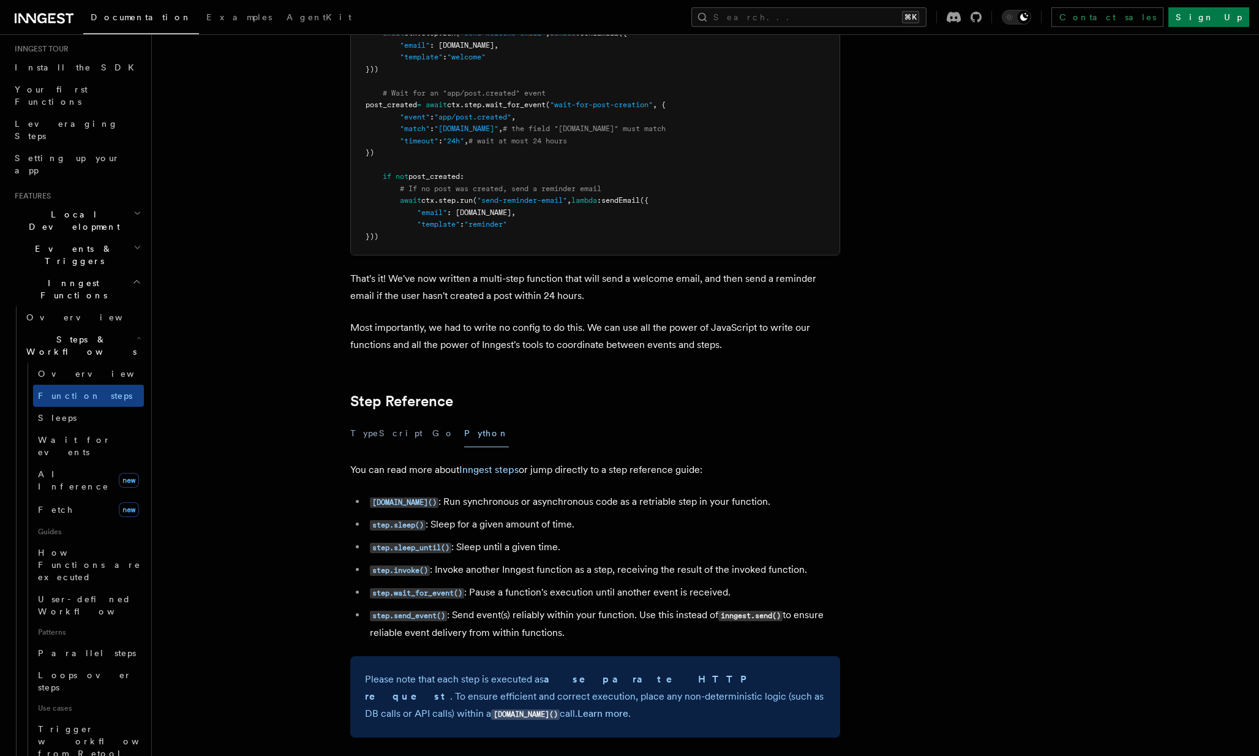
scroll to position [1871, 0]
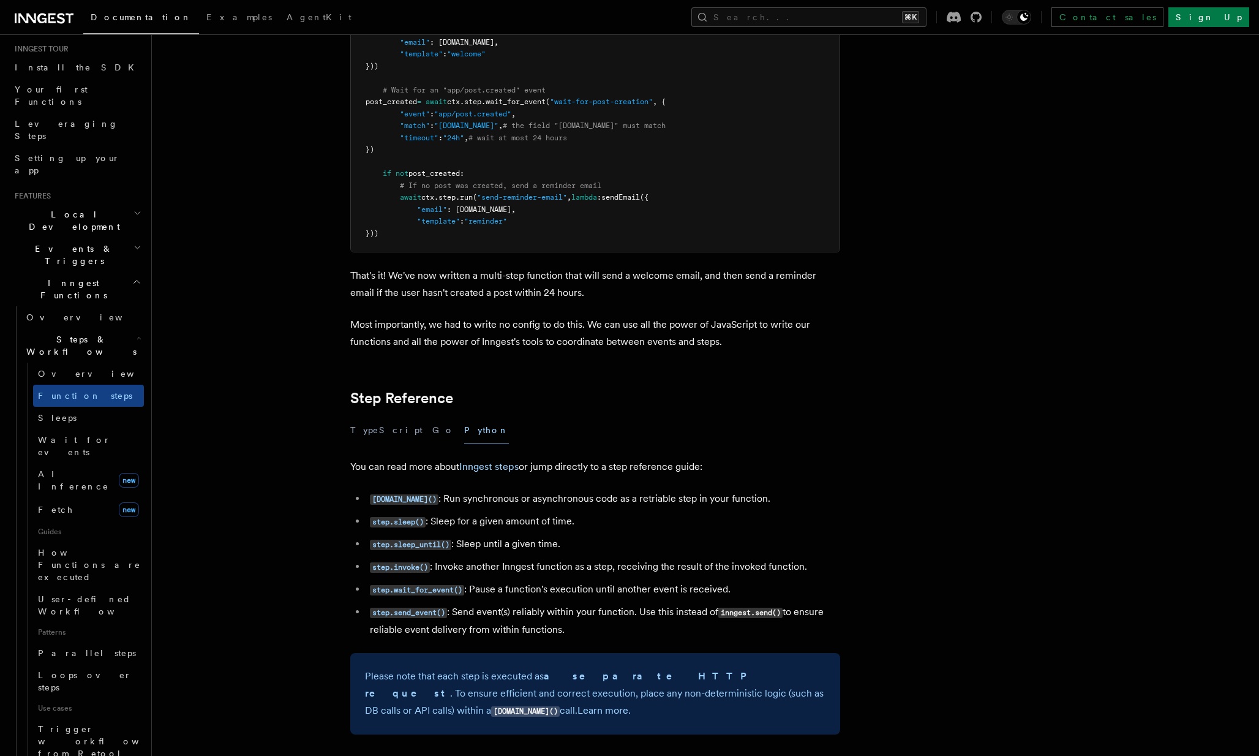
click at [432, 458] on p "You can read more about Inngest steps or jump directly to a step reference guid…" at bounding box center [595, 466] width 490 height 17
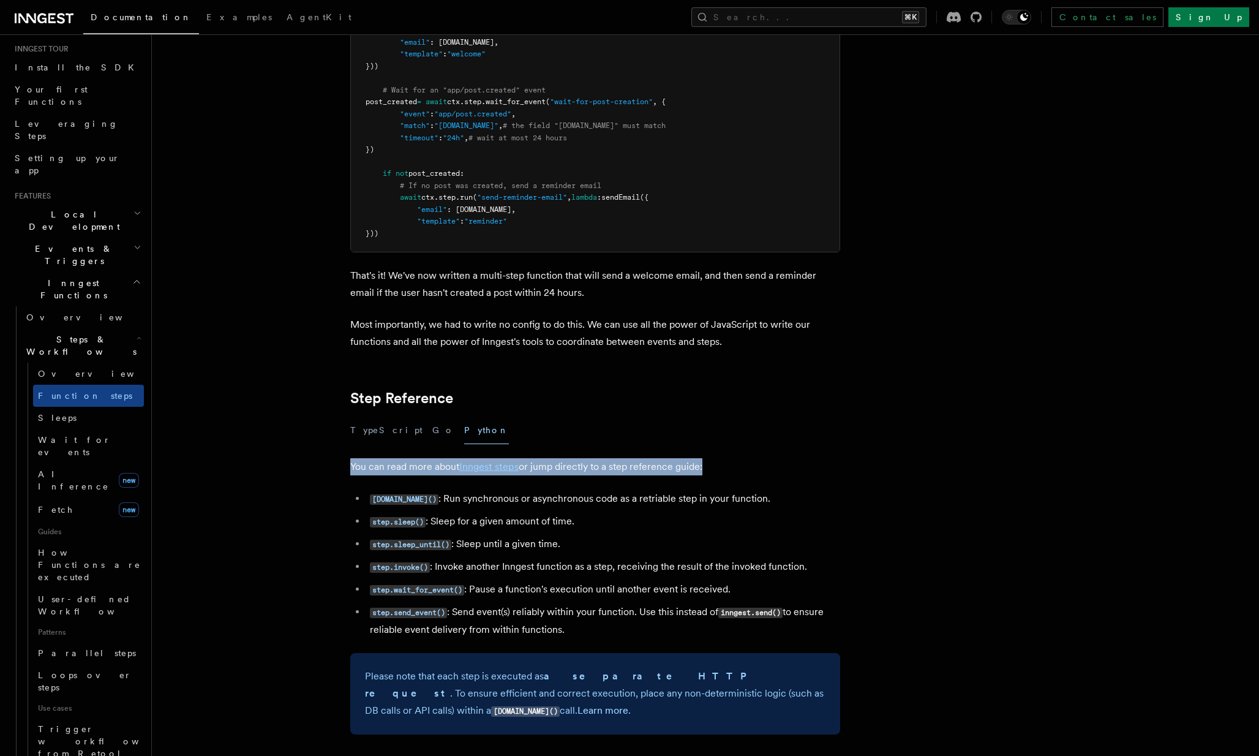
click at [432, 458] on p "You can read more about Inngest steps or jump directly to a step reference guid…" at bounding box center [595, 466] width 490 height 17
click at [431, 458] on p "You can read more about Inngest steps or jump directly to a step reference guid…" at bounding box center [595, 466] width 490 height 17
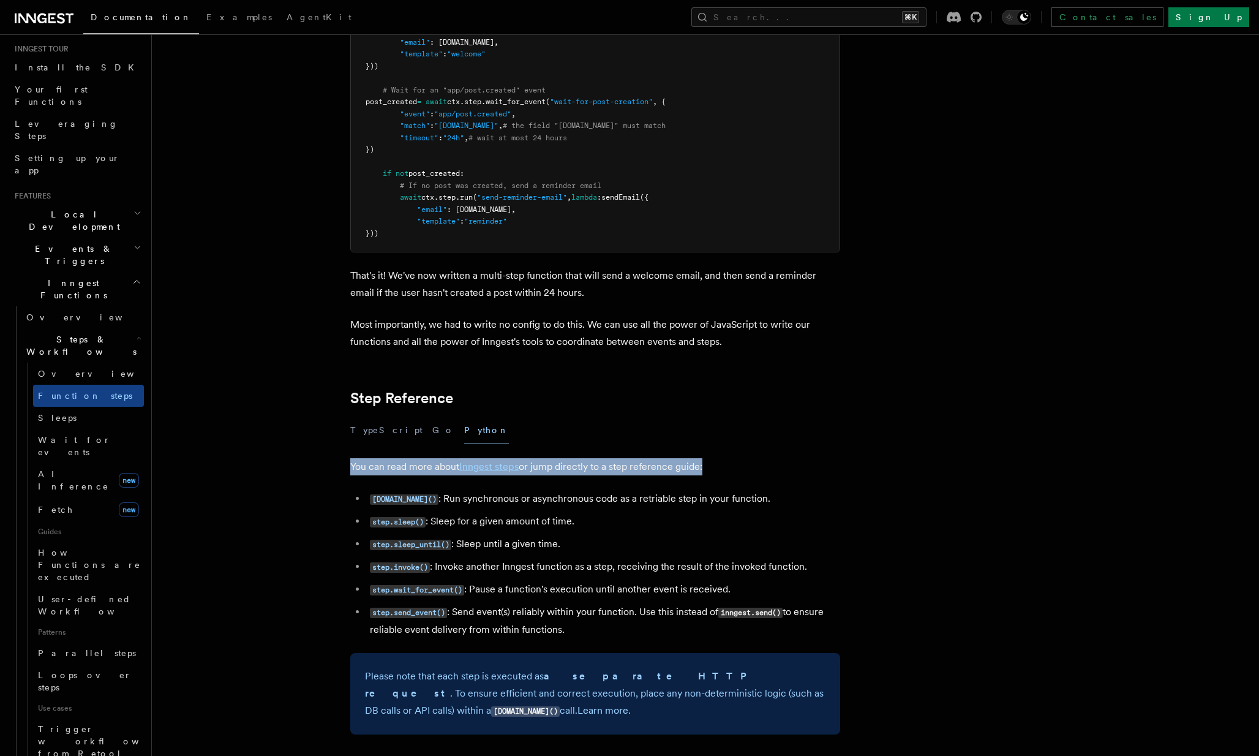
click at [431, 458] on p "You can read more about Inngest steps or jump directly to a step reference guid…" at bounding box center [595, 466] width 490 height 17
click at [559, 490] on ul "[DOMAIN_NAME]() : Run synchronous or asynchronous code as a retriable step in y…" at bounding box center [595, 564] width 490 height 148
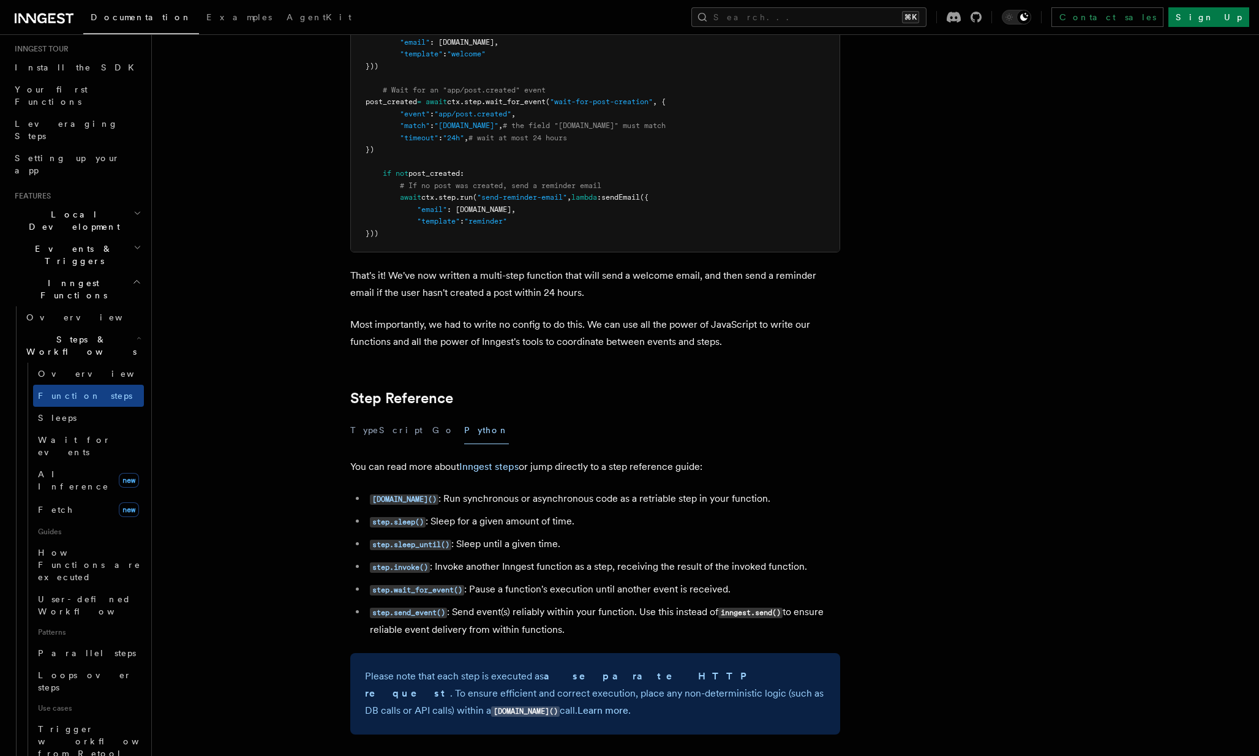
click at [578, 490] on li "[DOMAIN_NAME]() : Run synchronous or asynchronous code as a retriable step in y…" at bounding box center [603, 499] width 474 height 18
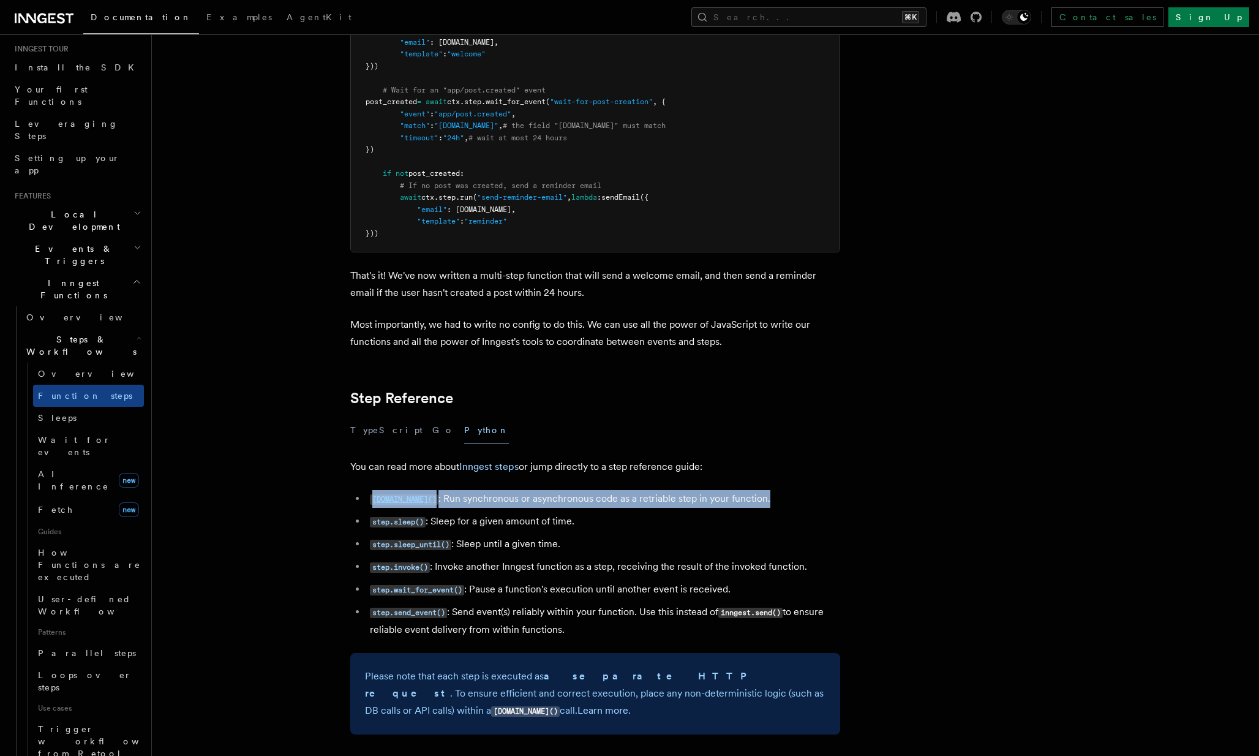
click at [578, 490] on li "[DOMAIN_NAME]() : Run synchronous or asynchronous code as a retriable step in y…" at bounding box center [603, 499] width 474 height 18
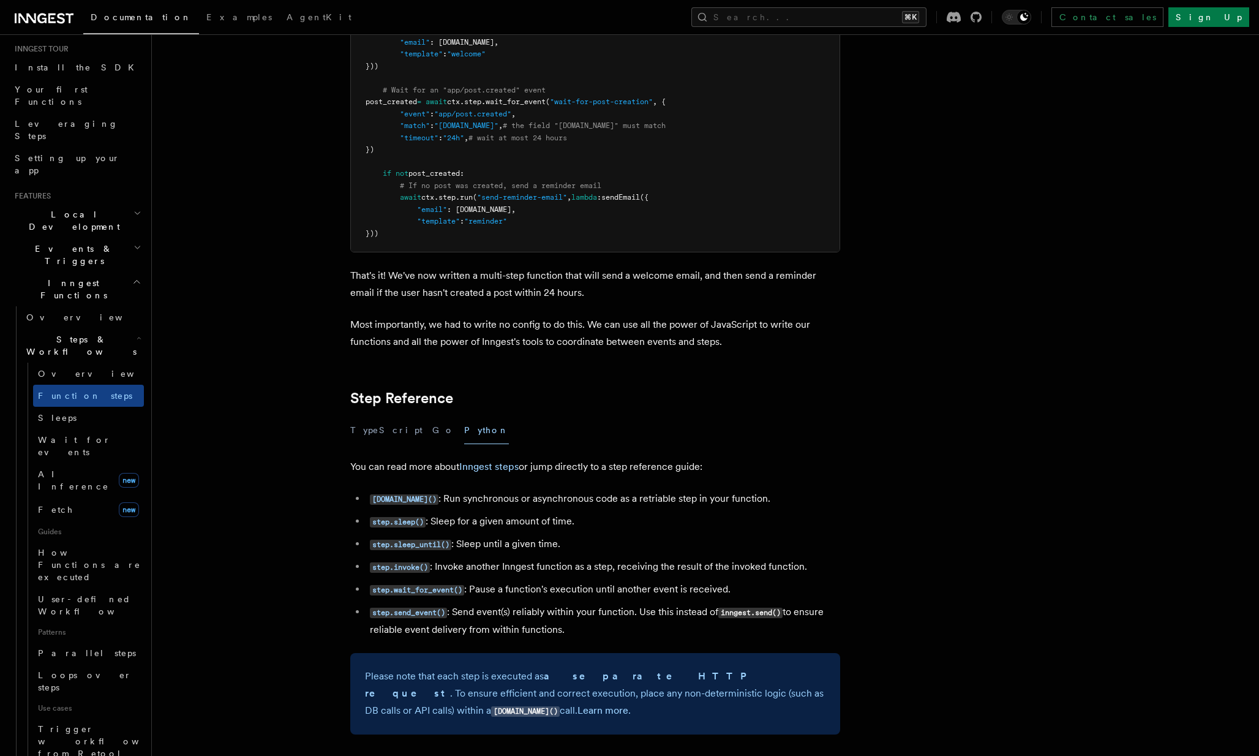
click at [592, 459] on article "Features Inngest Functions Steps & Workflows Multi-Step Functions Use Inngest's…" at bounding box center [673, 94] width 1004 height 3822
click at [596, 462] on article "Features Inngest Functions Steps & Workflows Multi-Step Functions Use Inngest's…" at bounding box center [673, 94] width 1004 height 3822
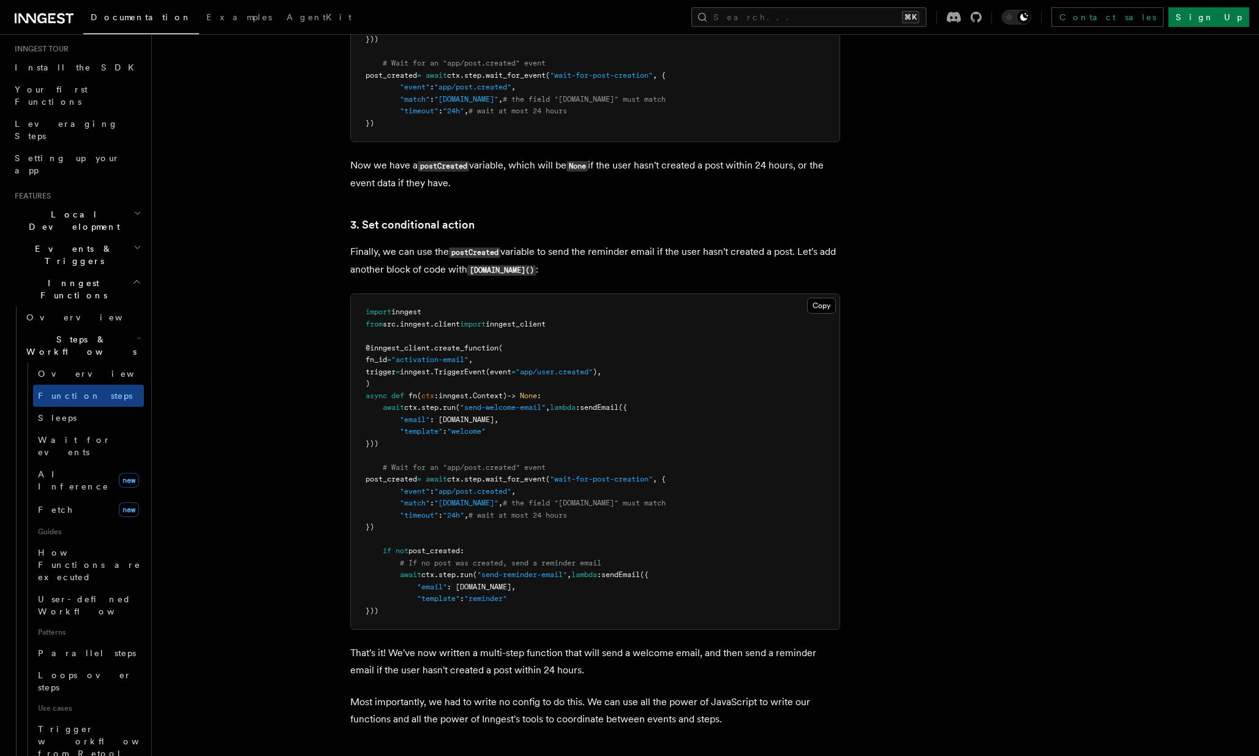
scroll to position [1493, 0]
click at [75, 469] on span "AI Inference" at bounding box center [73, 480] width 71 height 22
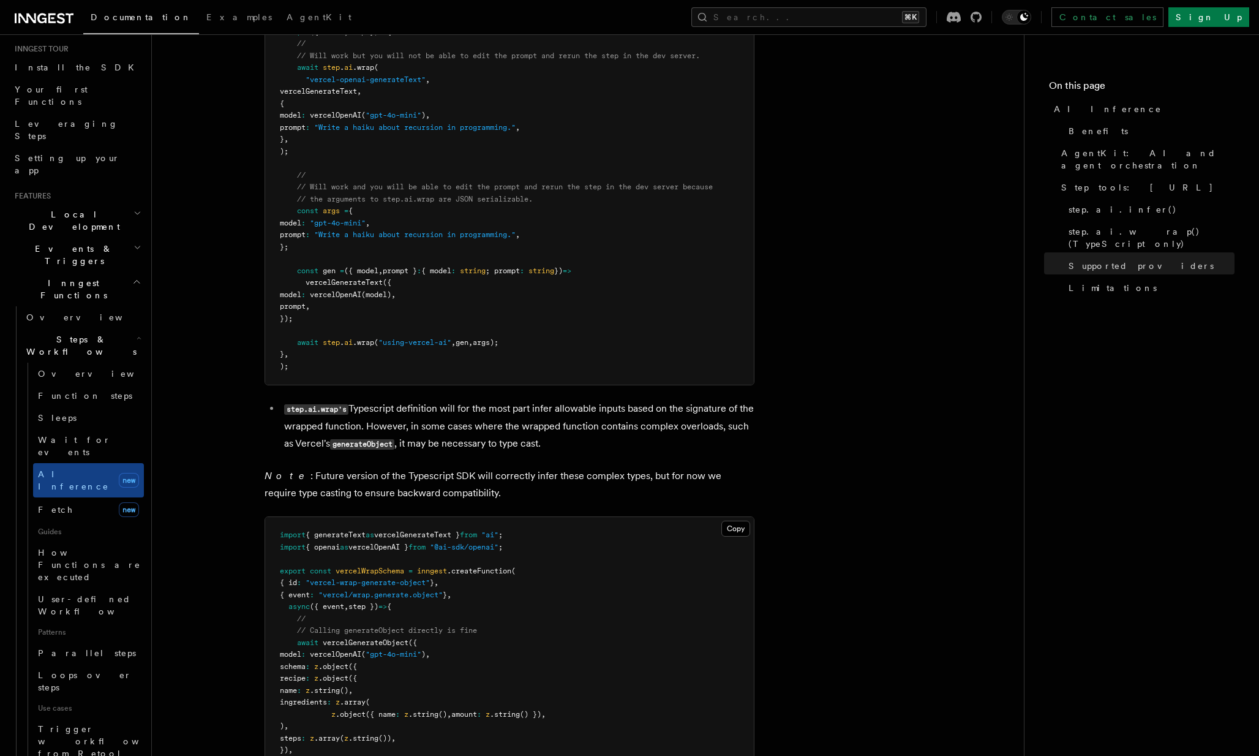
scroll to position [3146, 0]
